Goal: Information Seeking & Learning: Learn about a topic

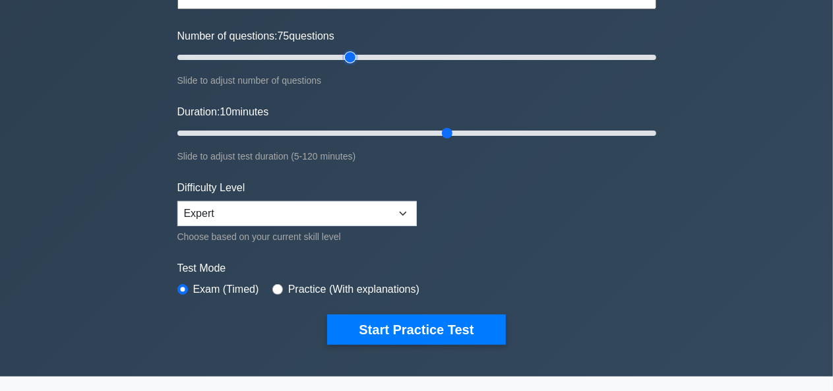
click at [351, 62] on input "Number of questions: 75 questions" at bounding box center [417, 57] width 479 height 16
click at [325, 60] on input "Number of questions: 75 questions" at bounding box center [417, 57] width 479 height 16
click at [303, 53] on input "Number of questions: 65 questions" at bounding box center [417, 57] width 479 height 16
type input "40"
click at [268, 56] on input "Number of questions: 40 questions" at bounding box center [417, 57] width 479 height 16
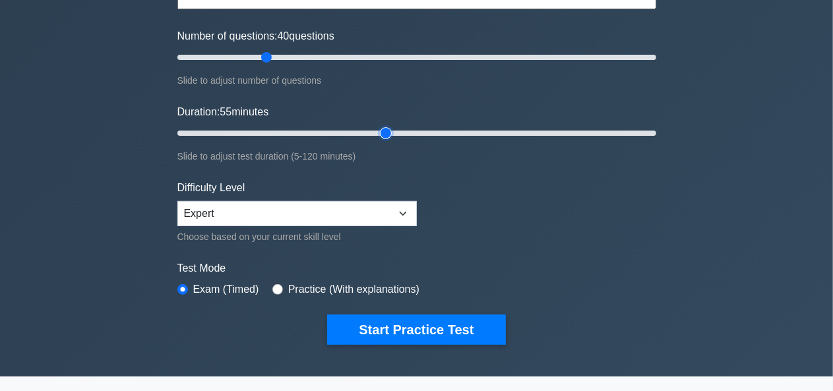
click at [385, 131] on input "Duration: 55 minutes" at bounding box center [417, 133] width 479 height 16
click at [408, 131] on input "Duration: 60 minutes" at bounding box center [417, 133] width 479 height 16
click at [424, 130] on input "Duration: 60 minutes" at bounding box center [417, 133] width 479 height 16
type input "70"
click at [439, 129] on input "Duration: 70 minutes" at bounding box center [417, 133] width 479 height 16
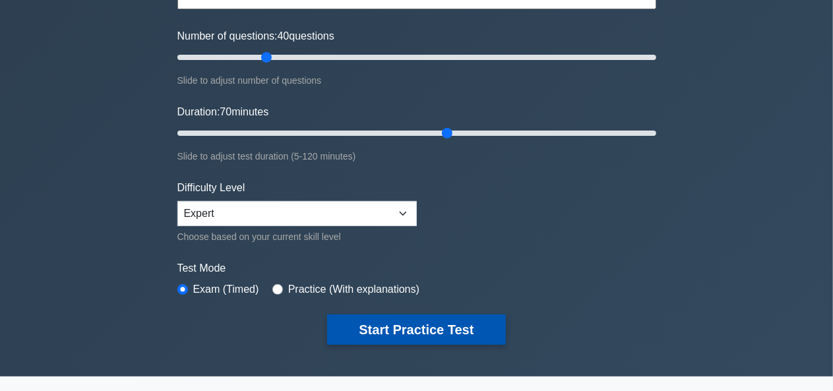
click at [448, 320] on button "Start Practice Test" at bounding box center [416, 330] width 178 height 30
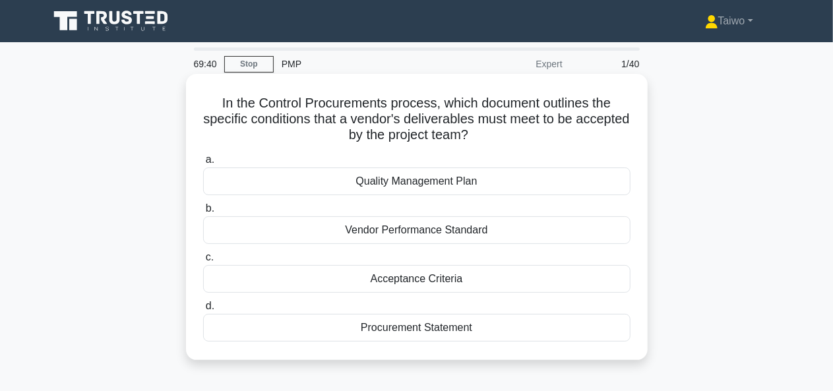
click at [616, 188] on div "Quality Management Plan" at bounding box center [417, 182] width 428 height 28
click at [203, 164] on input "a. Quality Management Plan" at bounding box center [203, 160] width 0 height 9
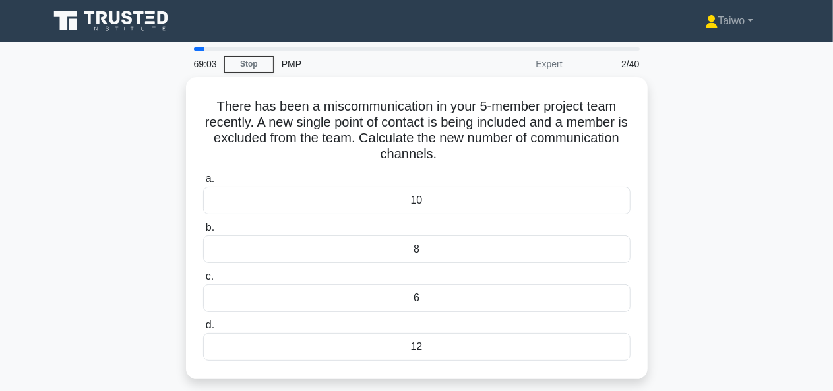
drag, startPoint x: 773, startPoint y: 191, endPoint x: 726, endPoint y: 195, distance: 47.0
click at [726, 195] on div "There has been a miscommunication in your 5-member project team recently. A new…" at bounding box center [417, 236] width 752 height 318
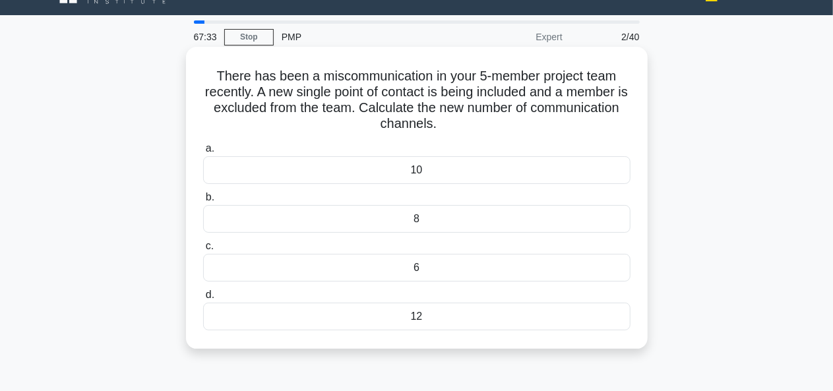
scroll to position [28, 0]
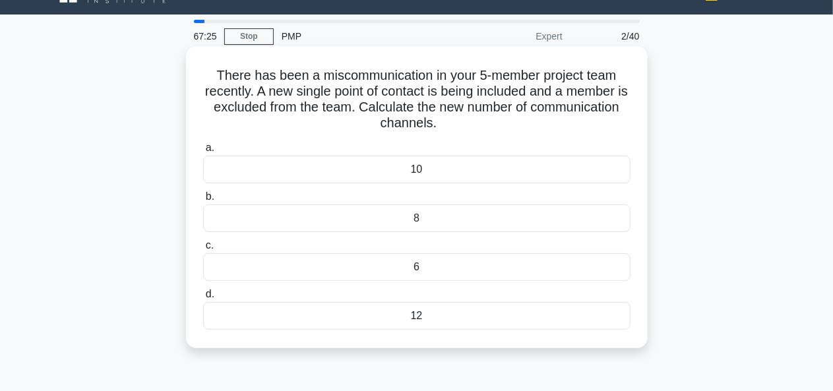
click at [414, 267] on div "6" at bounding box center [417, 267] width 428 height 28
click at [203, 250] on input "c. 6" at bounding box center [203, 246] width 0 height 9
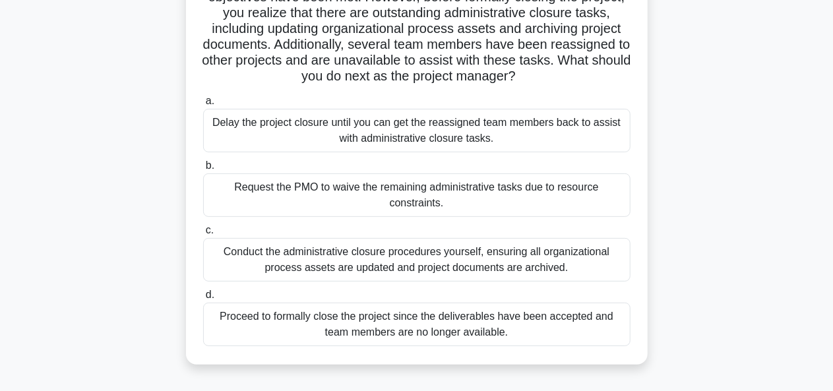
scroll to position [143, 0]
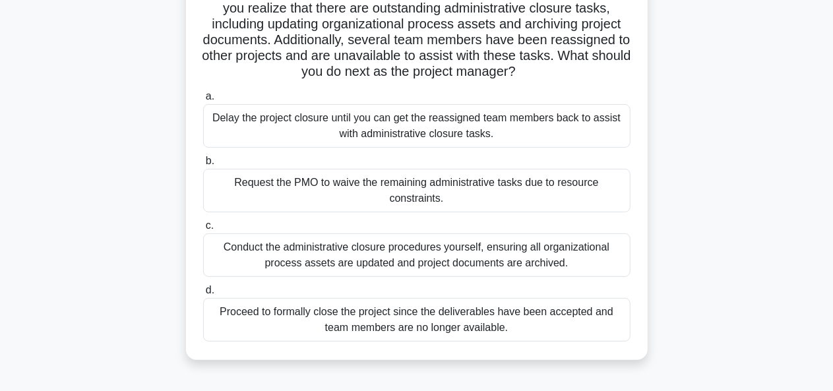
click at [583, 265] on div "Conduct the administrative closure procedures yourself, ensuring all organizati…" at bounding box center [417, 256] width 428 height 44
click at [203, 230] on input "c. Conduct the administrative closure procedures yourself, ensuring all organiz…" at bounding box center [203, 226] width 0 height 9
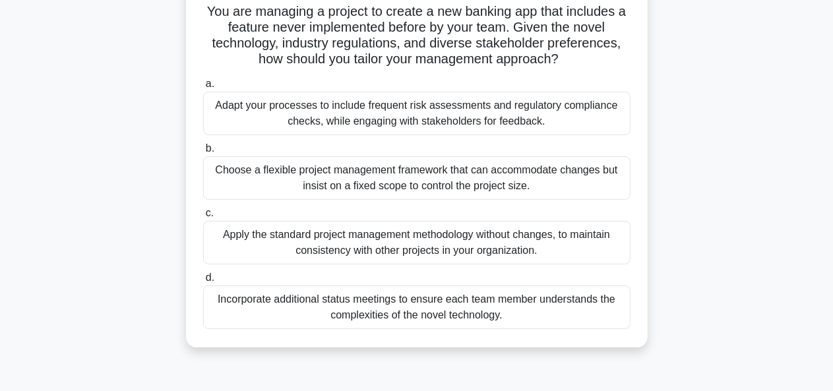
scroll to position [96, 0]
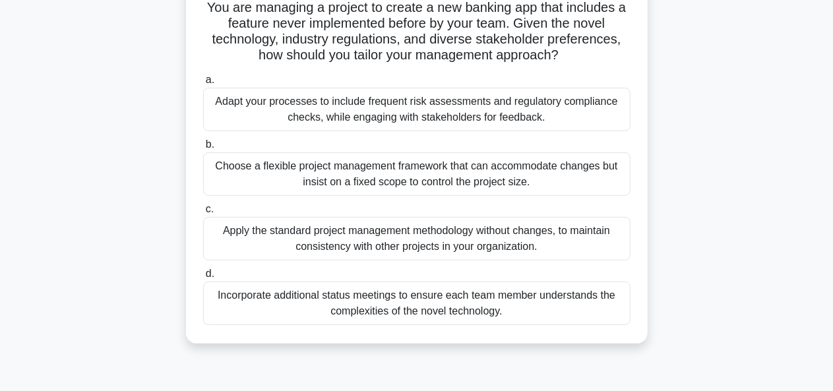
click at [552, 302] on div "Incorporate additional status meetings to ensure each team member understands t…" at bounding box center [417, 304] width 428 height 44
click at [203, 278] on input "d. Incorporate additional status meetings to ensure each team member understand…" at bounding box center [203, 274] width 0 height 9
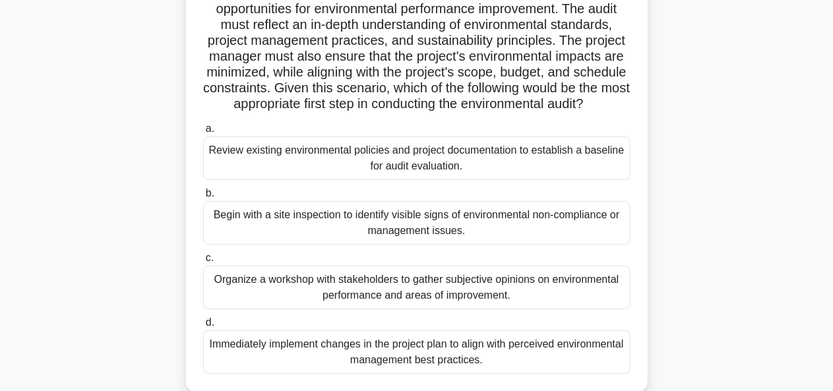
scroll to position [174, 0]
click at [594, 179] on div "Review existing environmental policies and project documentation to establish a…" at bounding box center [417, 158] width 428 height 44
click at [203, 133] on input "a. Review existing environmental policies and project documentation to establis…" at bounding box center [203, 128] width 0 height 9
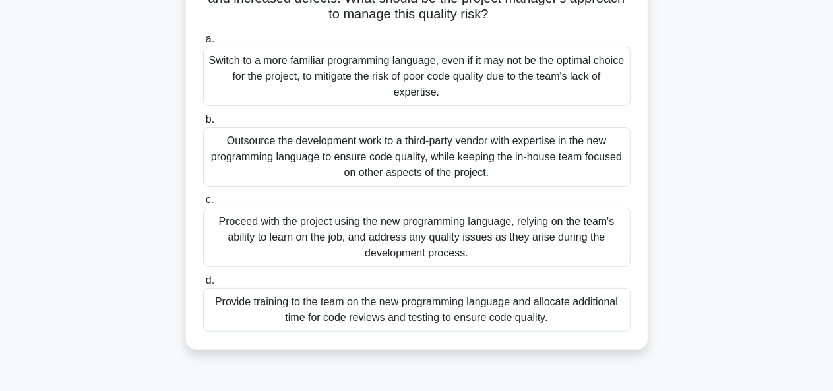
scroll to position [160, 0]
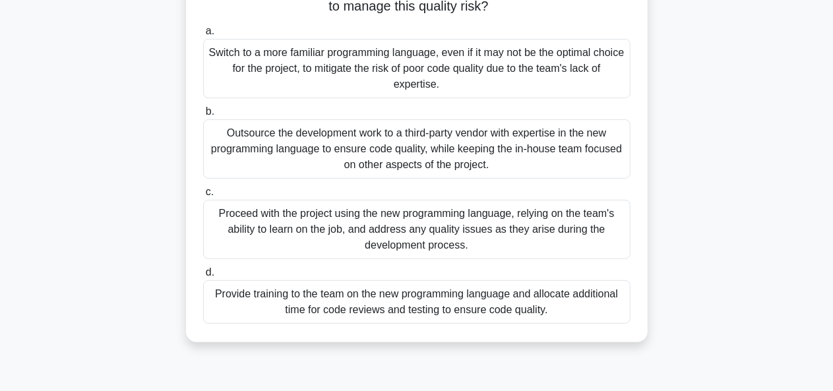
click at [576, 303] on div "Provide training to the team on the new programming language and allocate addit…" at bounding box center [417, 302] width 428 height 44
click at [203, 277] on input "d. Provide training to the team on the new programming language and allocate ad…" at bounding box center [203, 273] width 0 height 9
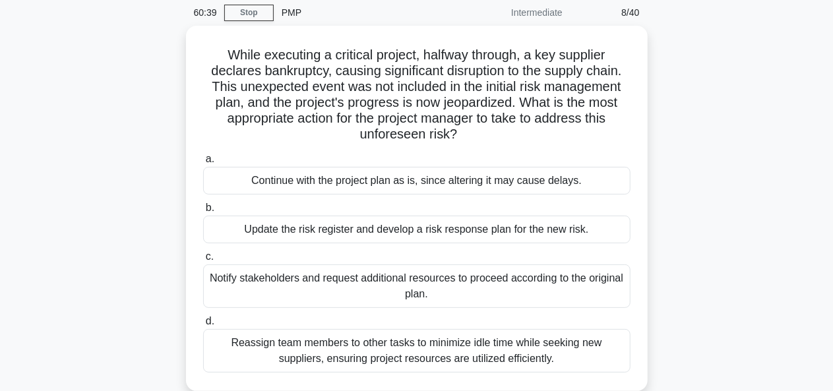
scroll to position [54, 0]
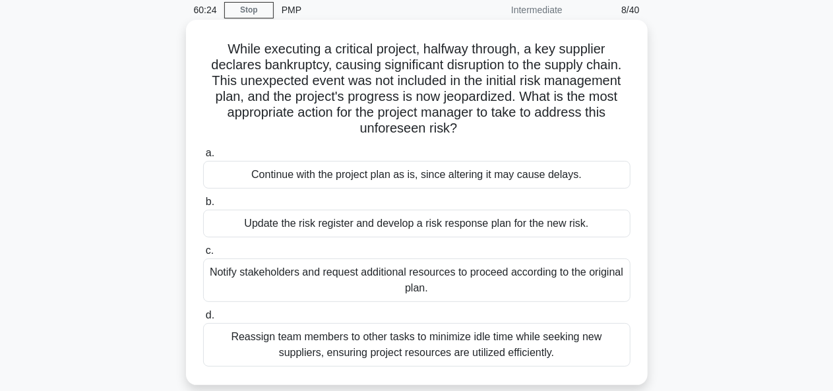
click at [591, 228] on div "Update the risk register and develop a risk response plan for the new risk." at bounding box center [417, 224] width 428 height 28
click at [203, 207] on input "b. Update the risk register and develop a risk response plan for the new risk." at bounding box center [203, 202] width 0 height 9
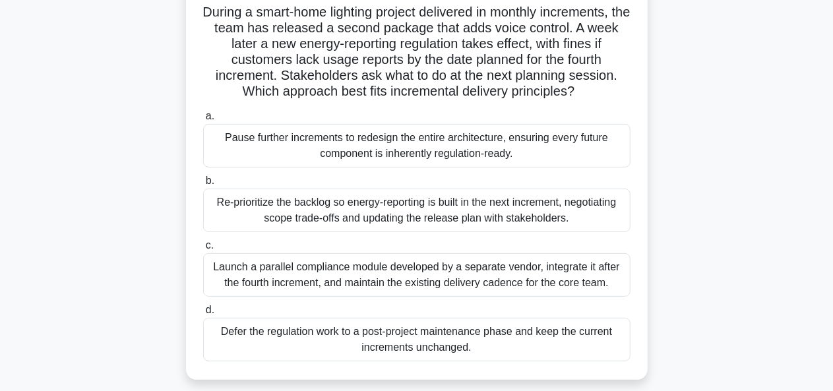
scroll to position [92, 0]
click at [571, 217] on div "Re-prioritize the backlog so energy-reporting is built in the next increment, n…" at bounding box center [417, 210] width 428 height 44
click at [203, 185] on input "b. Re-prioritize the backlog so energy-reporting is built in the next increment…" at bounding box center [203, 180] width 0 height 9
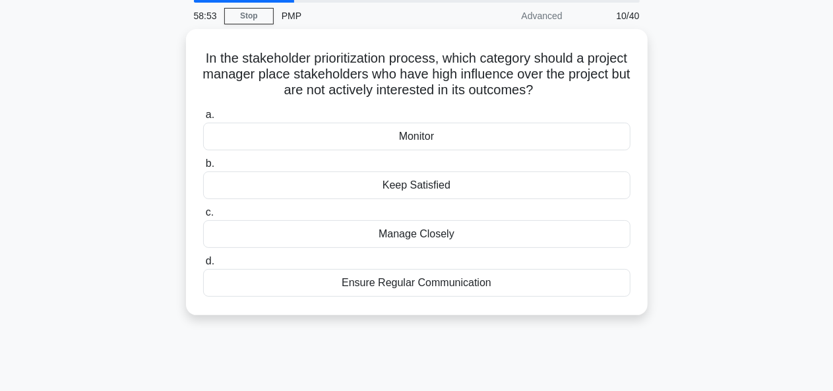
scroll to position [0, 0]
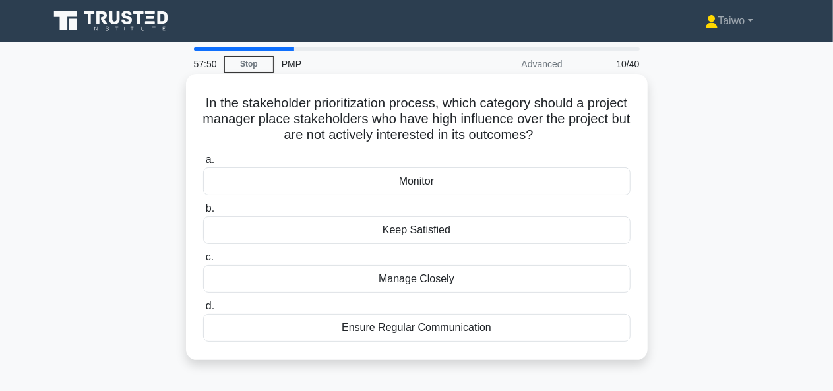
click at [450, 327] on div "Ensure Regular Communication" at bounding box center [417, 328] width 428 height 28
click at [203, 311] on input "d. Ensure Regular Communication" at bounding box center [203, 306] width 0 height 9
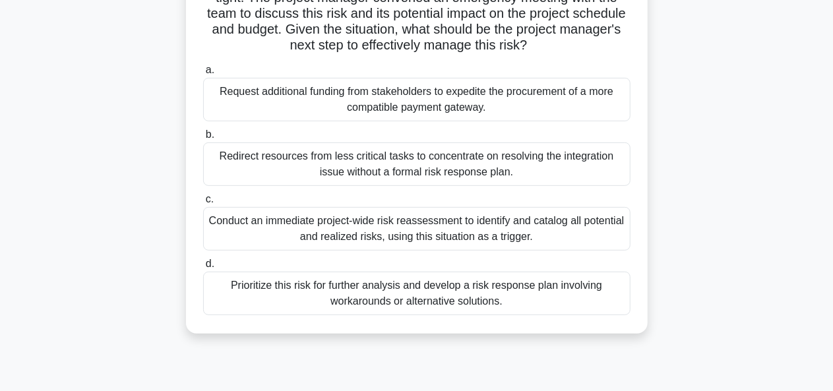
scroll to position [205, 0]
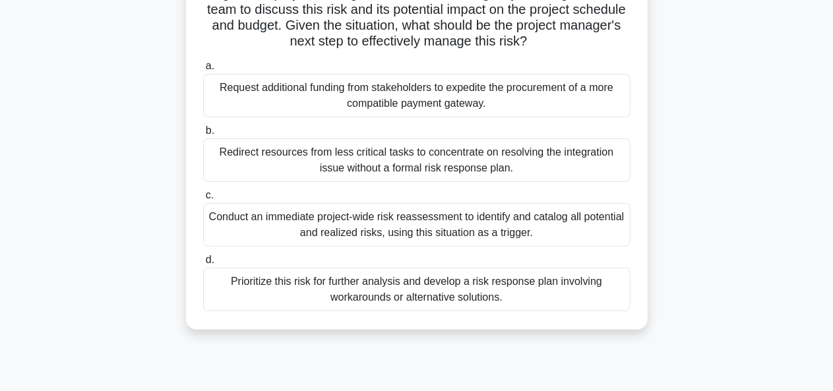
click at [597, 232] on div "Conduct an immediate project-wide risk reassessment to identify and catalog all…" at bounding box center [417, 225] width 428 height 44
click at [203, 200] on input "c. Conduct an immediate project-wide risk reassessment to identify and catalog …" at bounding box center [203, 195] width 0 height 9
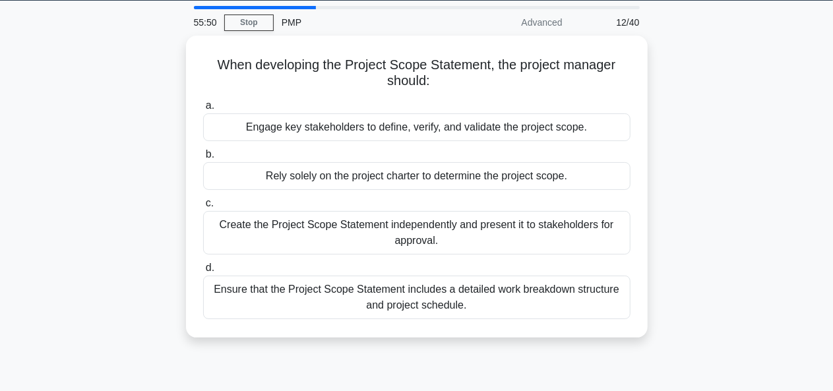
scroll to position [59, 0]
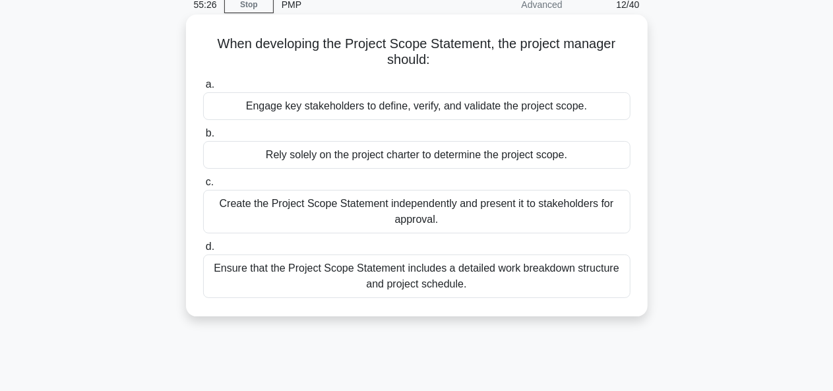
click at [593, 269] on div "Ensure that the Project Scope Statement includes a detailed work breakdown stru…" at bounding box center [417, 277] width 428 height 44
click at [203, 251] on input "d. Ensure that the Project Scope Statement includes a detailed work breakdown s…" at bounding box center [203, 247] width 0 height 9
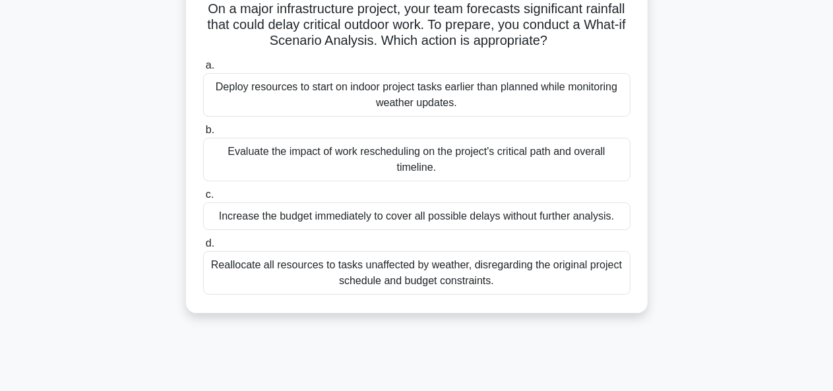
scroll to position [102, 0]
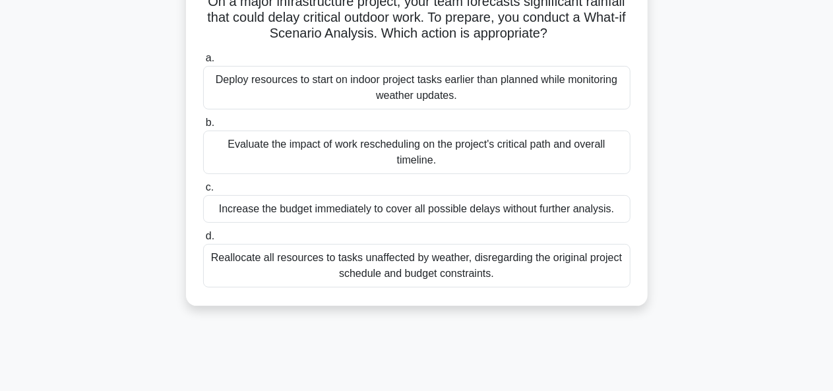
click at [611, 160] on div "Evaluate the impact of work rescheduling on the project's critical path and ove…" at bounding box center [417, 153] width 428 height 44
click at [203, 127] on input "b. Evaluate the impact of work rescheduling on the project's critical path and …" at bounding box center [203, 123] width 0 height 9
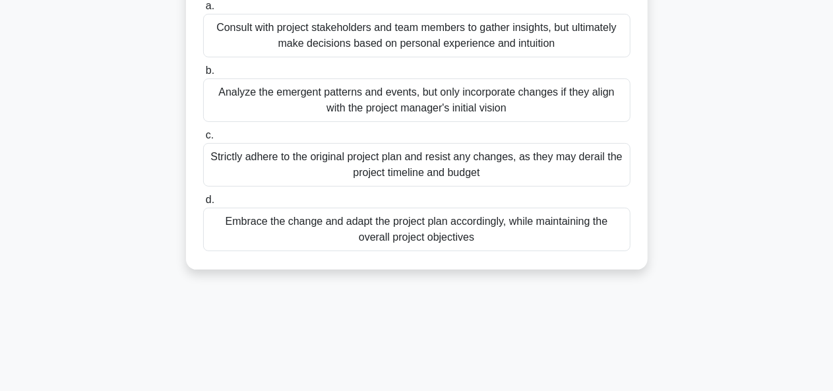
scroll to position [162, 0]
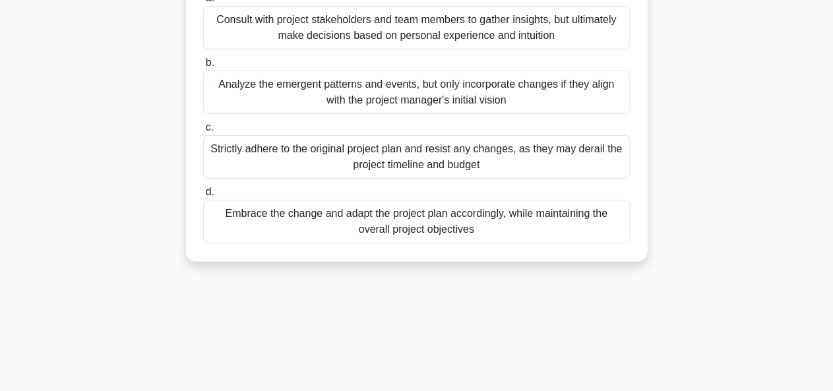
click at [579, 100] on div "Analyze the emergent patterns and events, but only incorporate changes if they …" at bounding box center [417, 93] width 428 height 44
click at [203, 67] on input "b. Analyze the emergent patterns and events, but only incorporate changes if th…" at bounding box center [203, 63] width 0 height 9
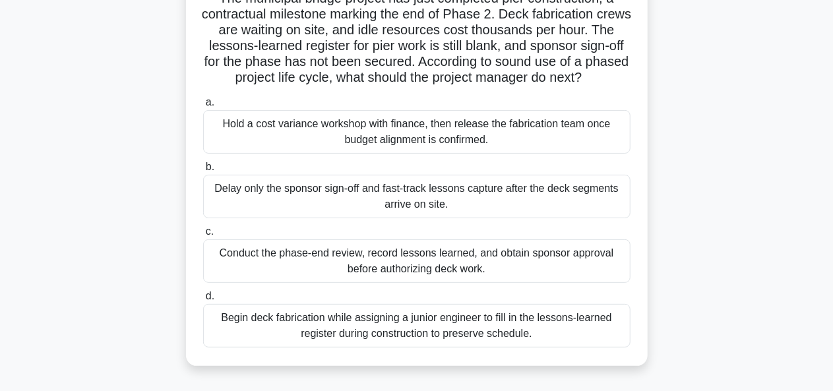
scroll to position [114, 0]
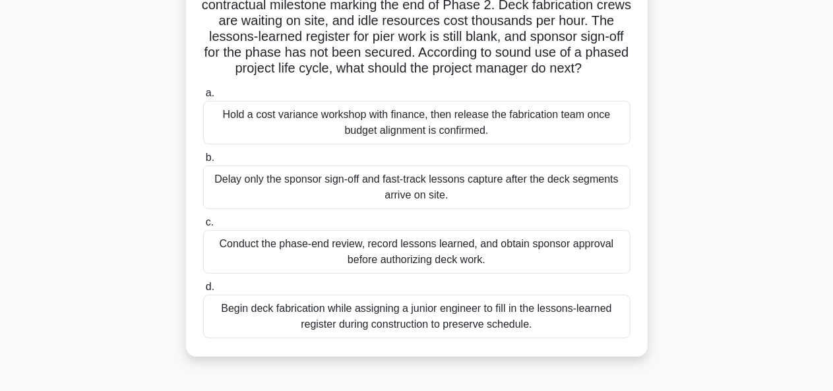
click at [531, 274] on div "Conduct the phase-end review, record lessons learned, and obtain sponsor approv…" at bounding box center [417, 252] width 428 height 44
click at [203, 227] on input "c. Conduct the phase-end review, record lessons learned, and obtain sponsor app…" at bounding box center [203, 222] width 0 height 9
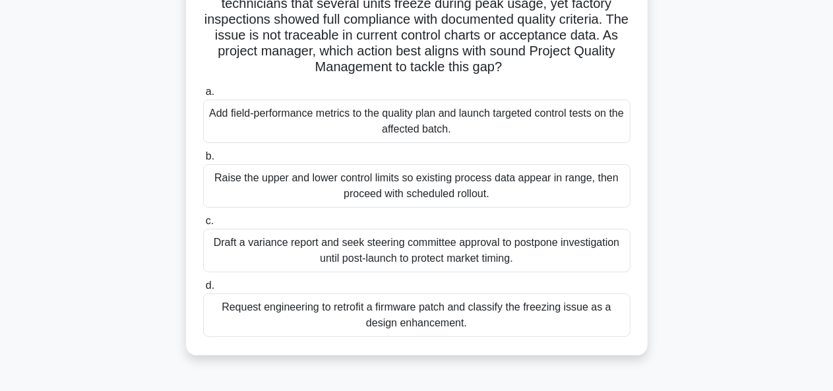
scroll to position [116, 0]
click at [579, 130] on div "Add field-performance metrics to the quality plan and launch targeted control t…" at bounding box center [417, 121] width 428 height 44
click at [203, 96] on input "a. Add field-performance metrics to the quality plan and launch targeted contro…" at bounding box center [203, 91] width 0 height 9
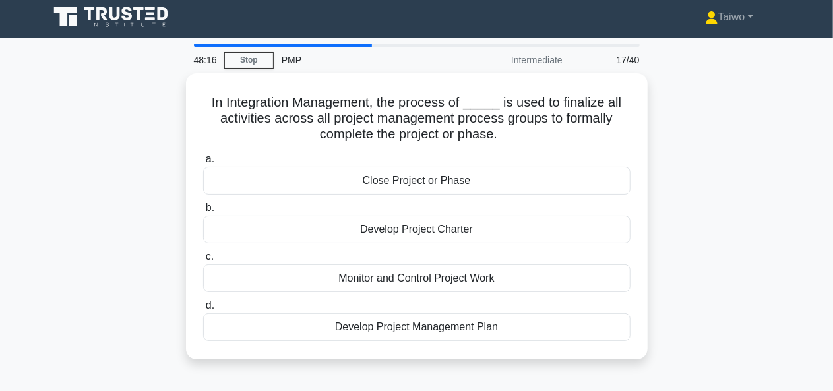
scroll to position [0, 0]
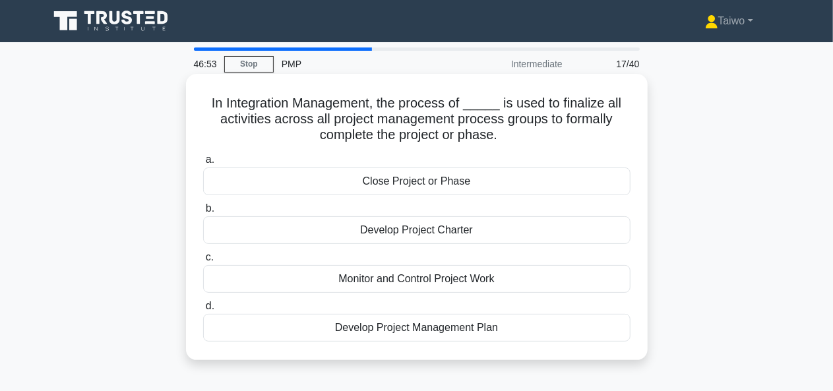
click at [437, 234] on div "Develop Project Charter" at bounding box center [417, 230] width 428 height 28
click at [203, 213] on input "b. Develop Project Charter" at bounding box center [203, 209] width 0 height 9
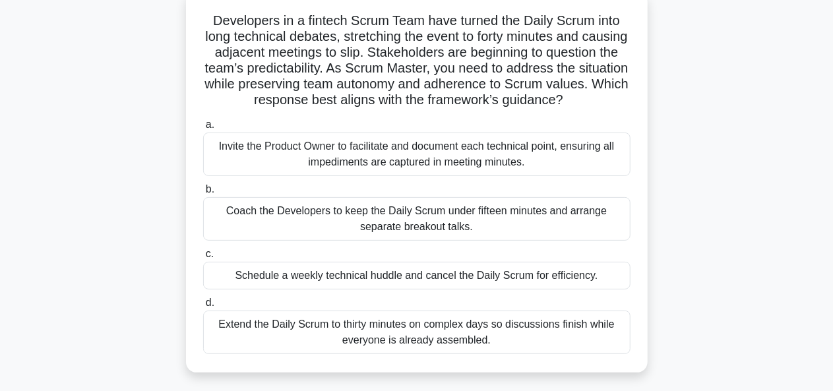
scroll to position [86, 0]
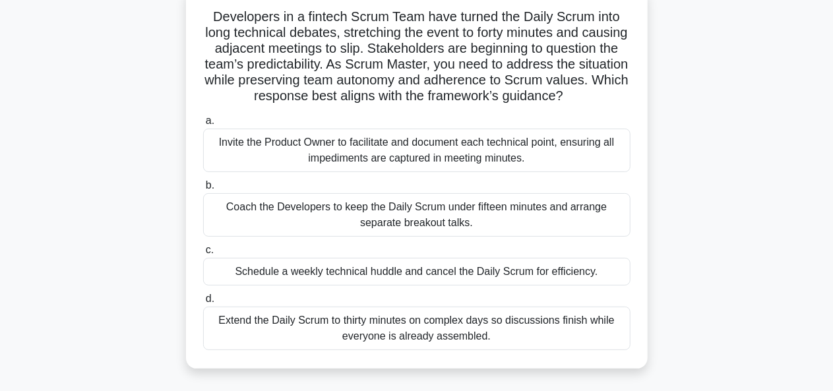
click at [589, 237] on div "Coach the Developers to keep the Daily Scrum under fifteen minutes and arrange …" at bounding box center [417, 215] width 428 height 44
click at [203, 190] on input "b. Coach the Developers to keep the Daily Scrum under fifteen minutes and arran…" at bounding box center [203, 185] width 0 height 9
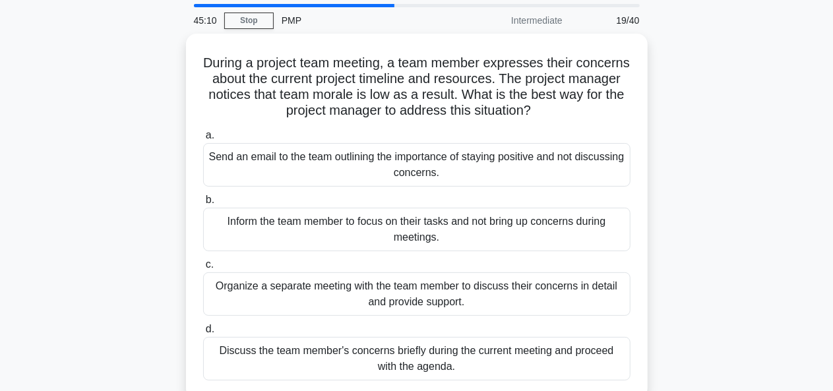
scroll to position [46, 0]
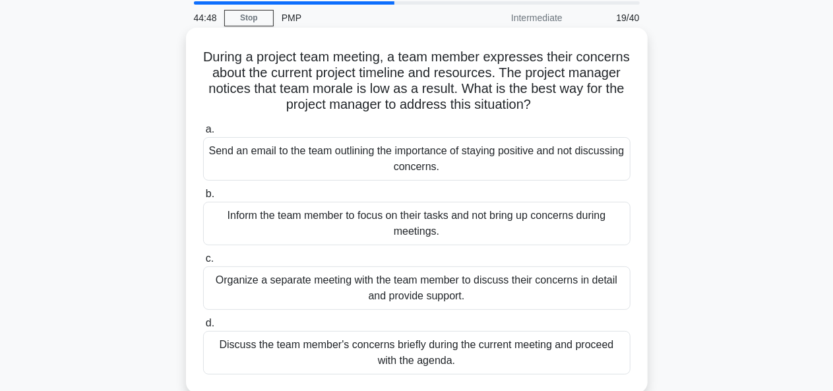
click at [571, 290] on div "Organize a separate meeting with the team member to discuss their concerns in d…" at bounding box center [417, 289] width 428 height 44
click at [203, 263] on input "c. Organize a separate meeting with the team member to discuss their concerns i…" at bounding box center [203, 259] width 0 height 9
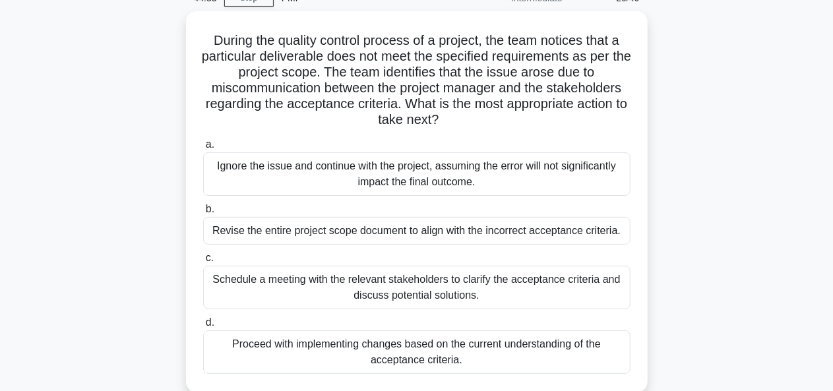
scroll to position [67, 0]
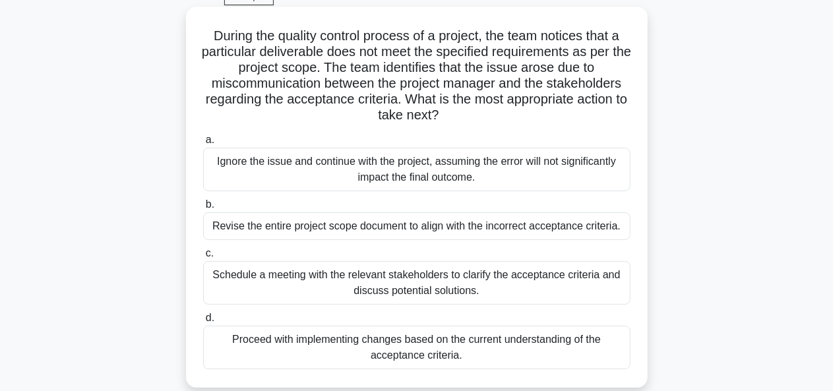
click at [553, 267] on div "Schedule a meeting with the relevant stakeholders to clarify the acceptance cri…" at bounding box center [417, 283] width 428 height 44
click at [203, 258] on input "c. Schedule a meeting with the relevant stakeholders to clarify the acceptance …" at bounding box center [203, 253] width 0 height 9
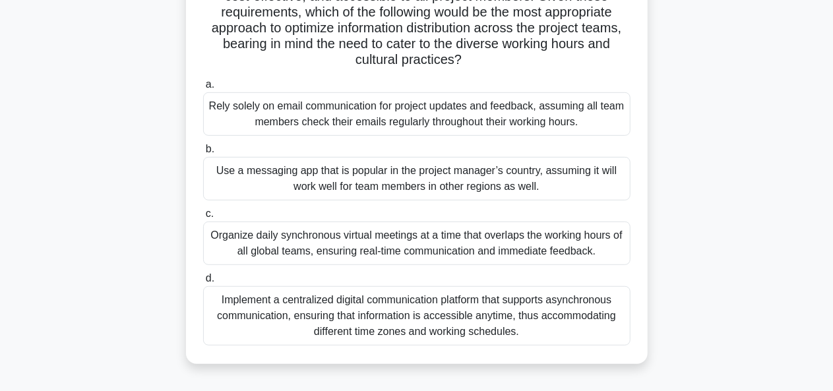
scroll to position [271, 0]
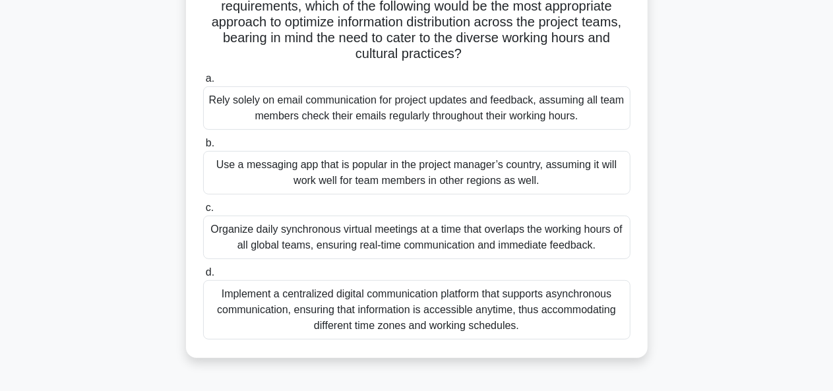
click at [552, 309] on div "Implement a centralized digital communication platform that supports asynchrono…" at bounding box center [417, 309] width 428 height 59
click at [203, 277] on input "d. Implement a centralized digital communication platform that supports asynchr…" at bounding box center [203, 273] width 0 height 9
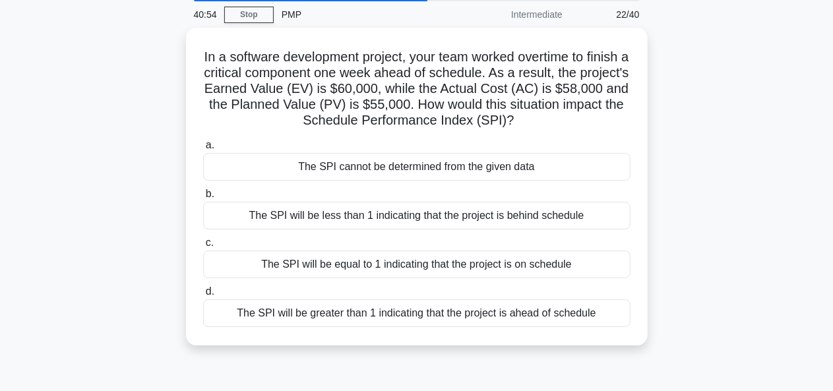
scroll to position [50, 0]
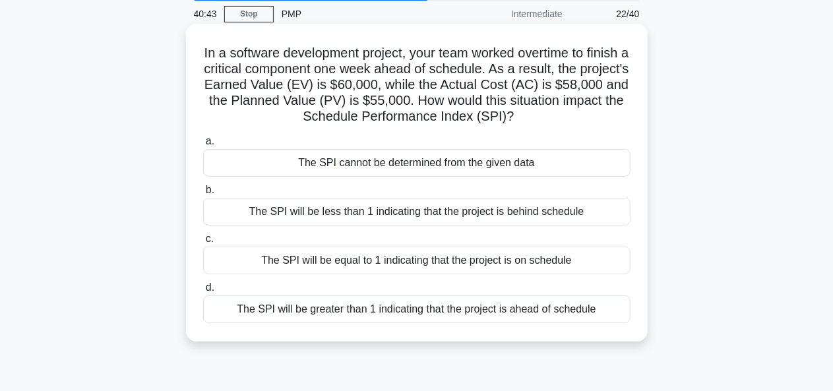
click at [523, 217] on div "The SPI will be less than 1 indicating that the project is behind schedule" at bounding box center [417, 212] width 428 height 28
click at [203, 195] on input "b. The SPI will be less than 1 indicating that the project is behind schedule" at bounding box center [203, 190] width 0 height 9
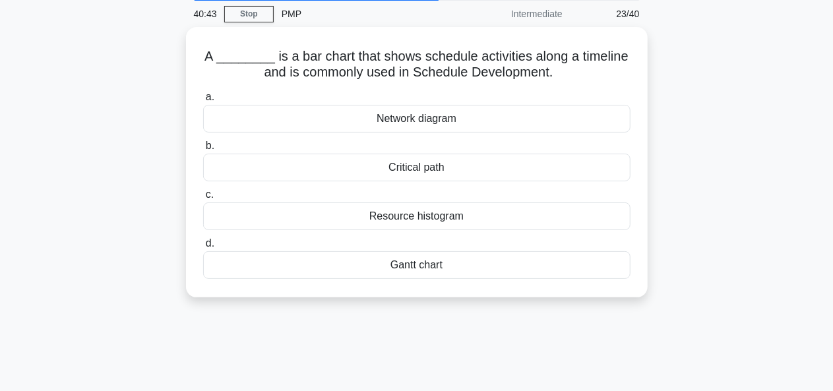
scroll to position [0, 0]
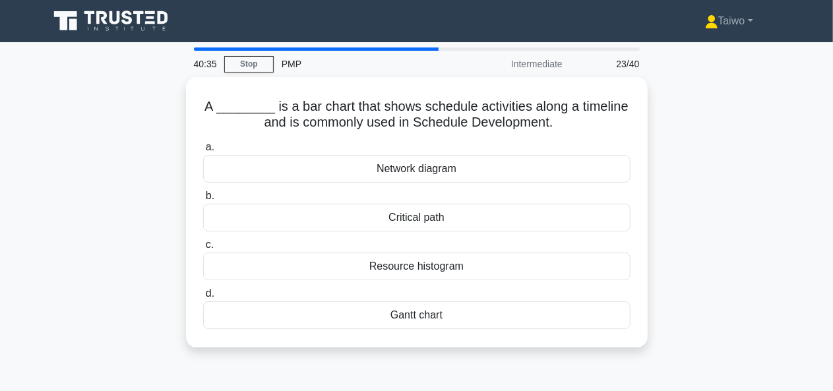
click at [523, 217] on div "Critical path" at bounding box center [417, 218] width 428 height 28
click at [203, 201] on input "b. Critical path" at bounding box center [203, 196] width 0 height 9
